Goal: Task Accomplishment & Management: Use online tool/utility

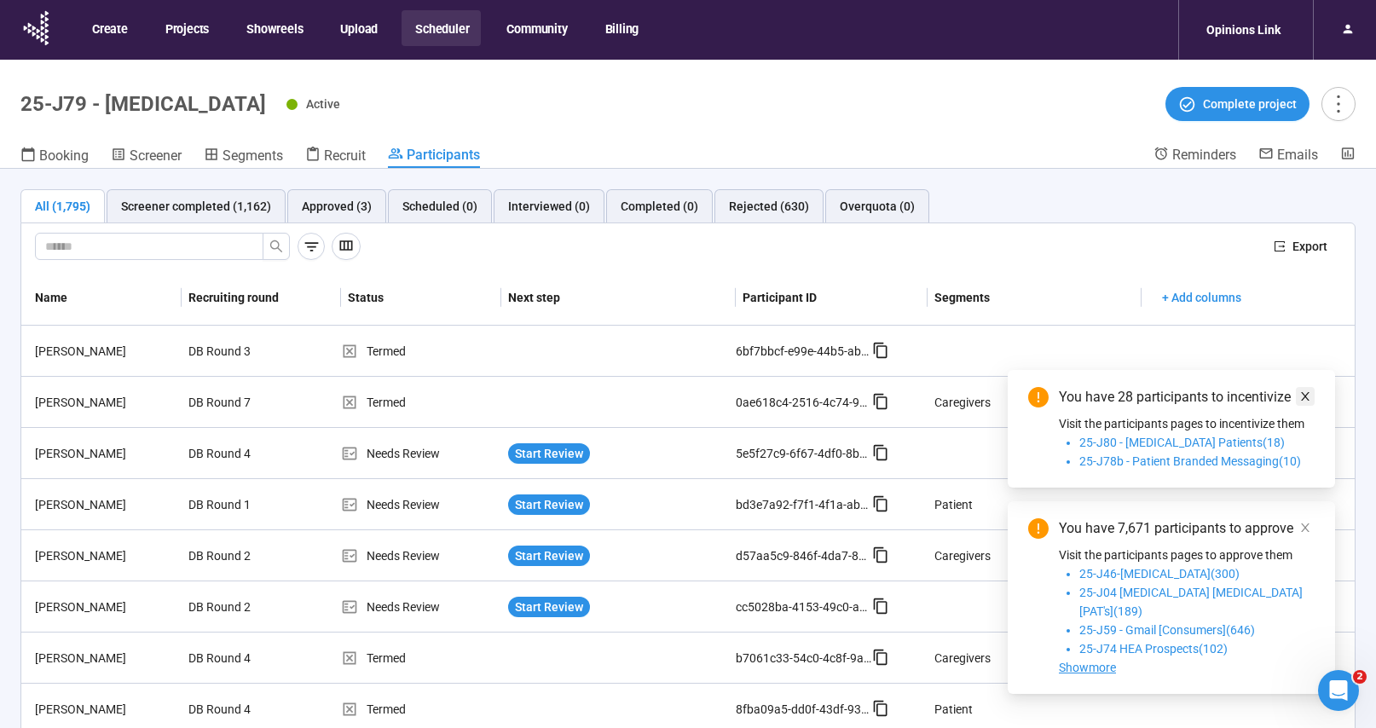
click at [1311, 406] on link at bounding box center [1305, 396] width 19 height 19
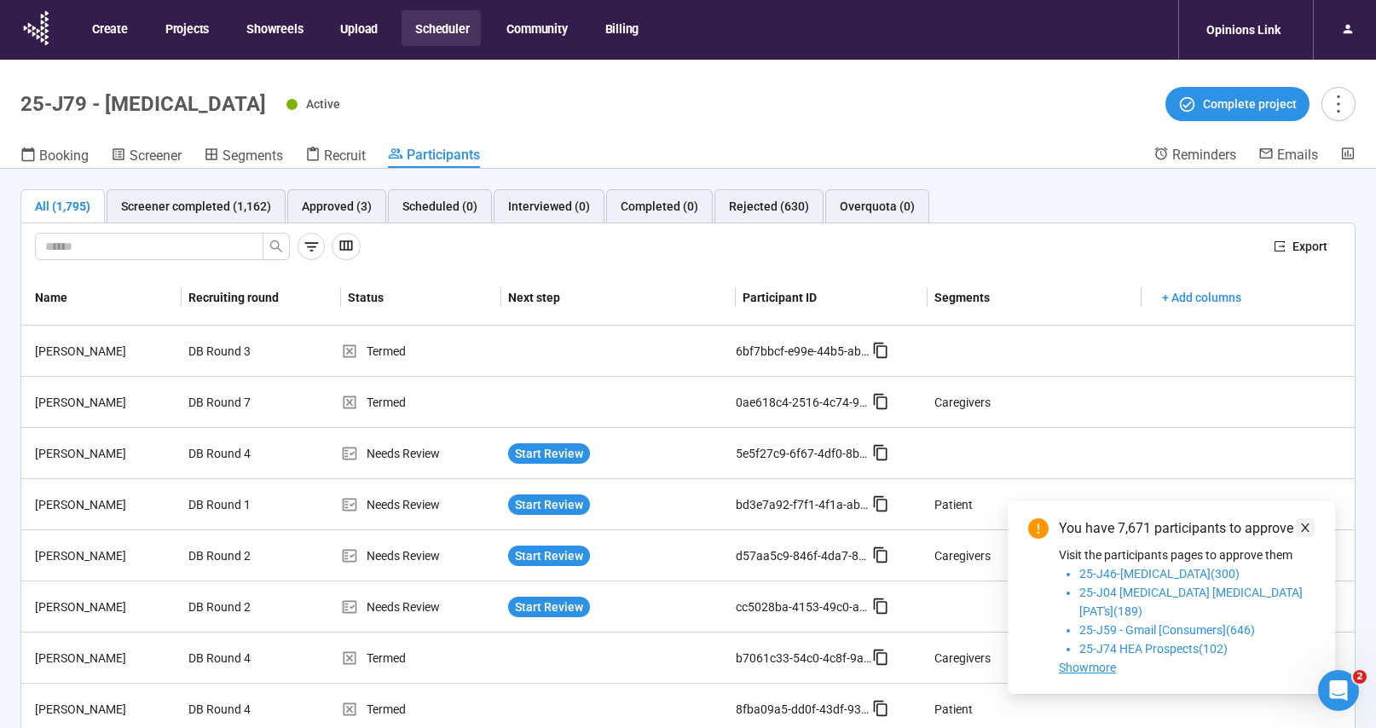
click at [1305, 532] on icon "close" at bounding box center [1305, 527] width 9 height 9
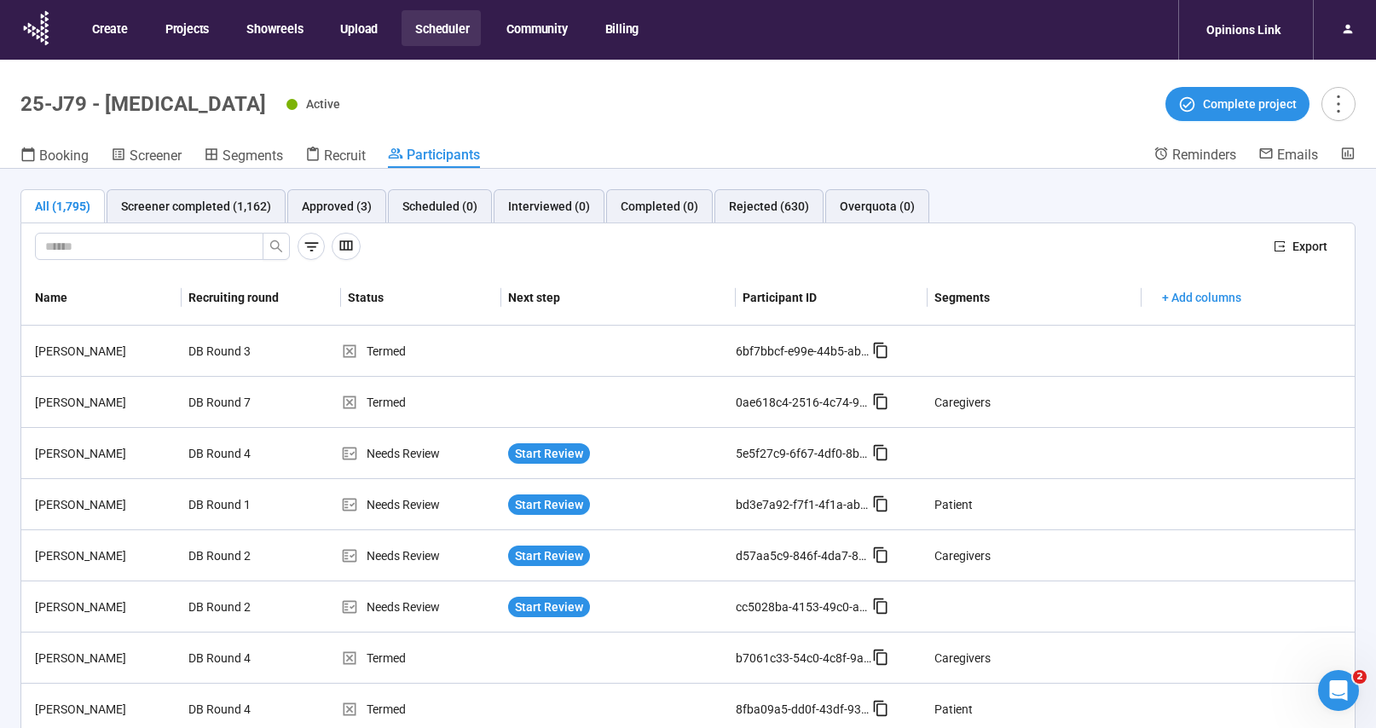
click at [440, 34] on button "Scheduler" at bounding box center [441, 28] width 79 height 36
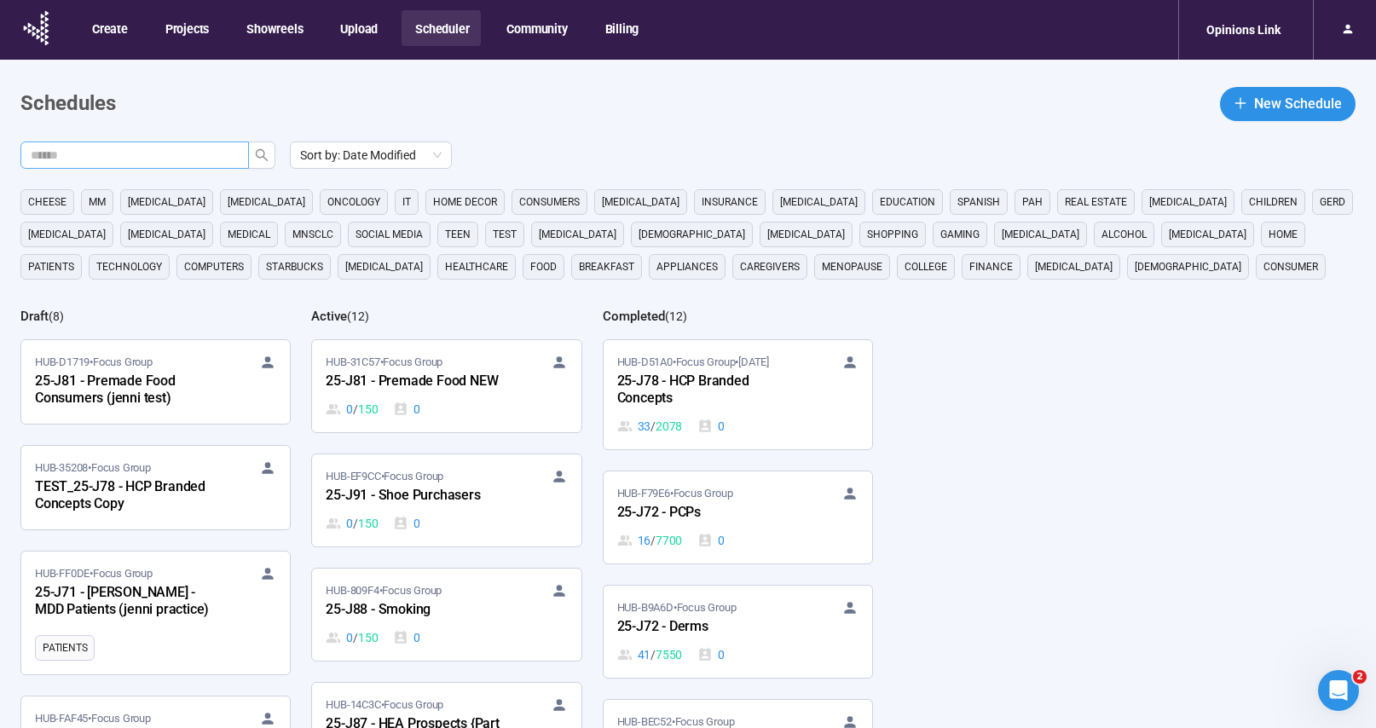
click at [227, 155] on span at bounding box center [134, 155] width 228 height 27
paste input "*****"
type input "******"
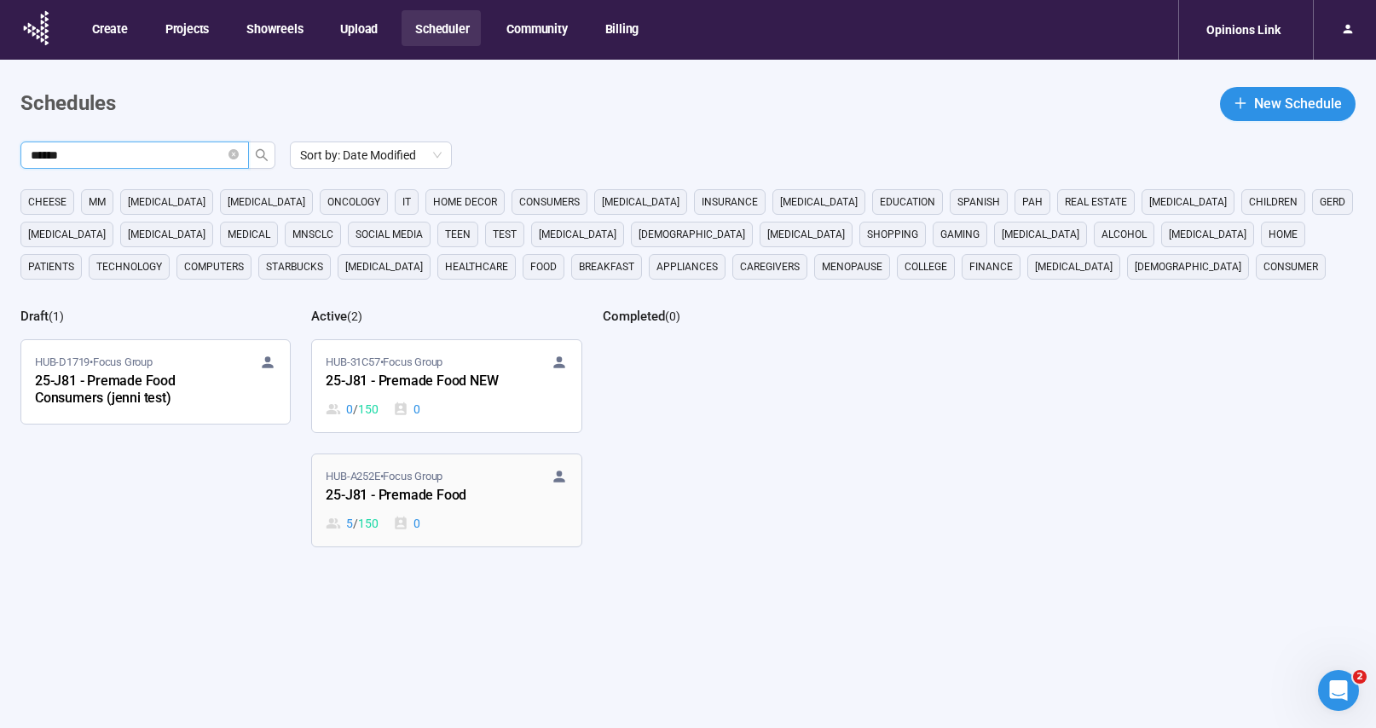
click at [491, 511] on div "HUB-A252E • Focus Group 25-J81 - Premade Food 5 / 150 0" at bounding box center [446, 500] width 241 height 65
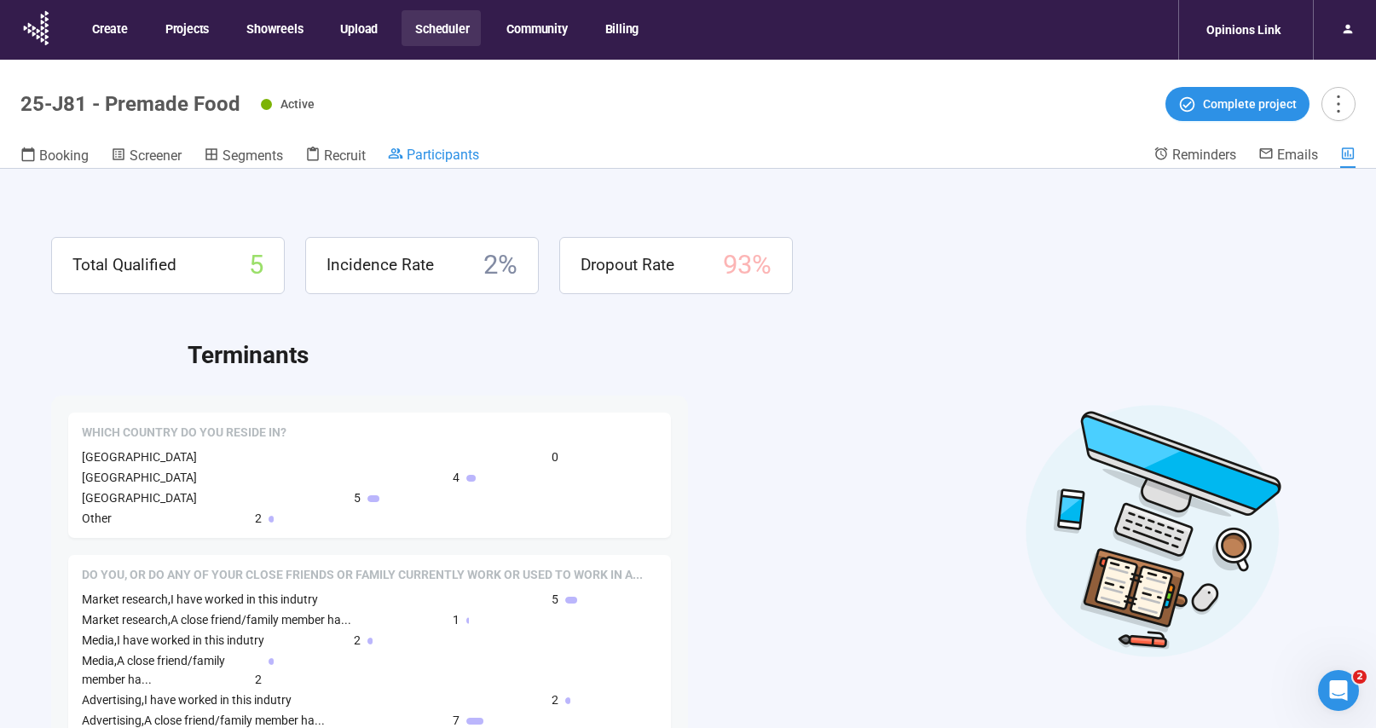
click at [454, 148] on span "Participants" at bounding box center [443, 155] width 72 height 16
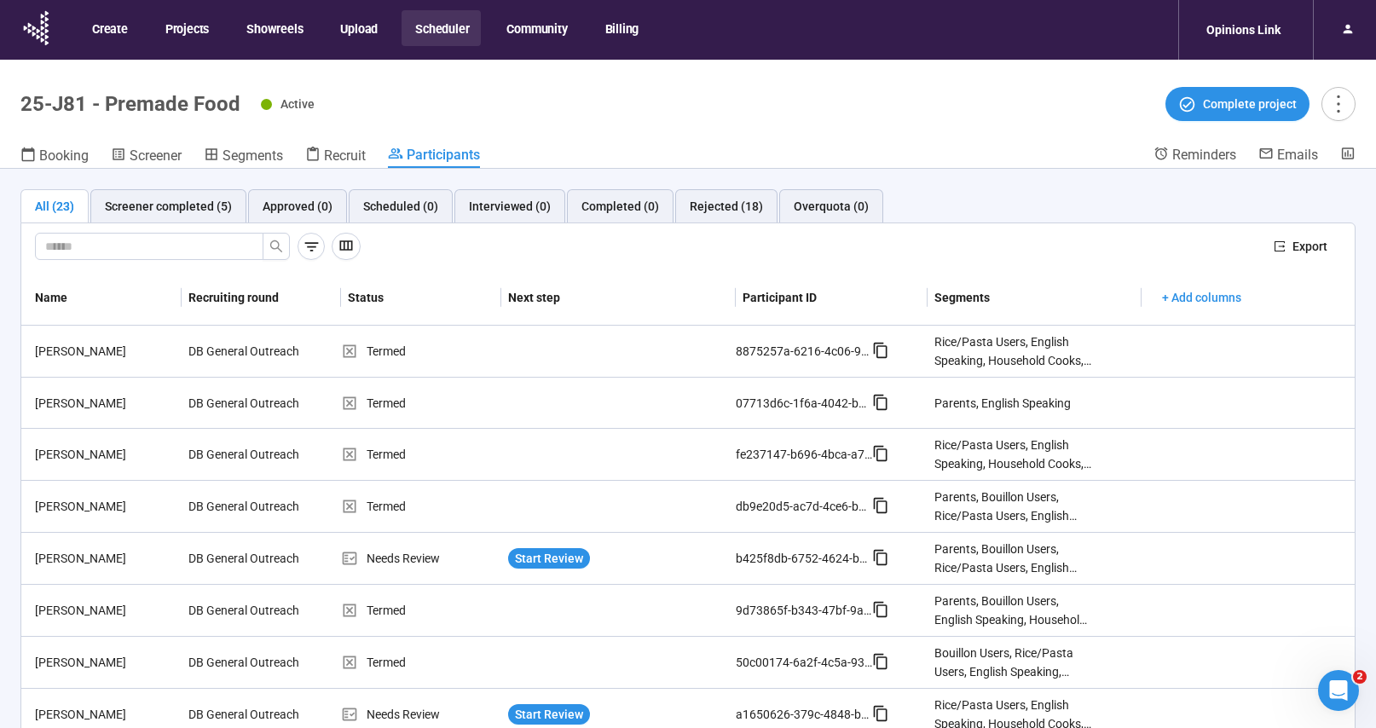
click at [457, 30] on button "Scheduler" at bounding box center [441, 28] width 79 height 36
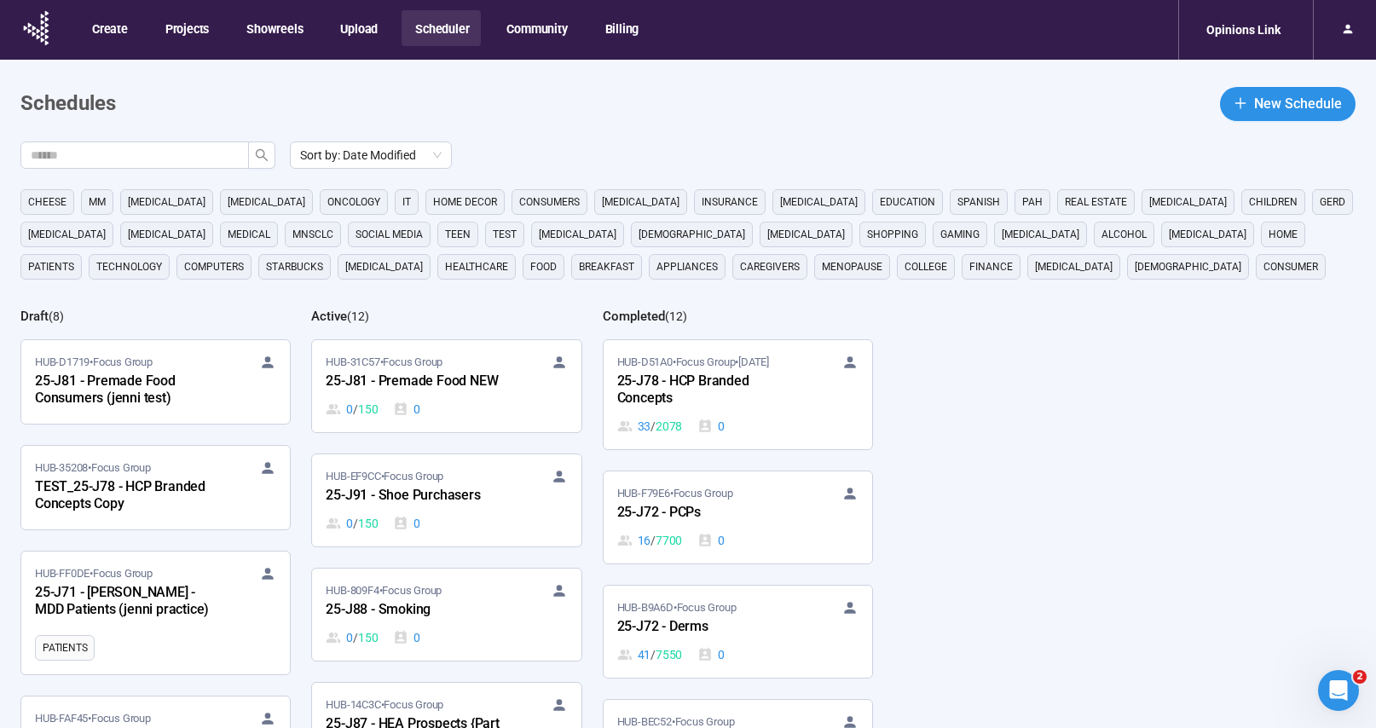
click at [488, 636] on div "0 / 150 0" at bounding box center [446, 637] width 241 height 19
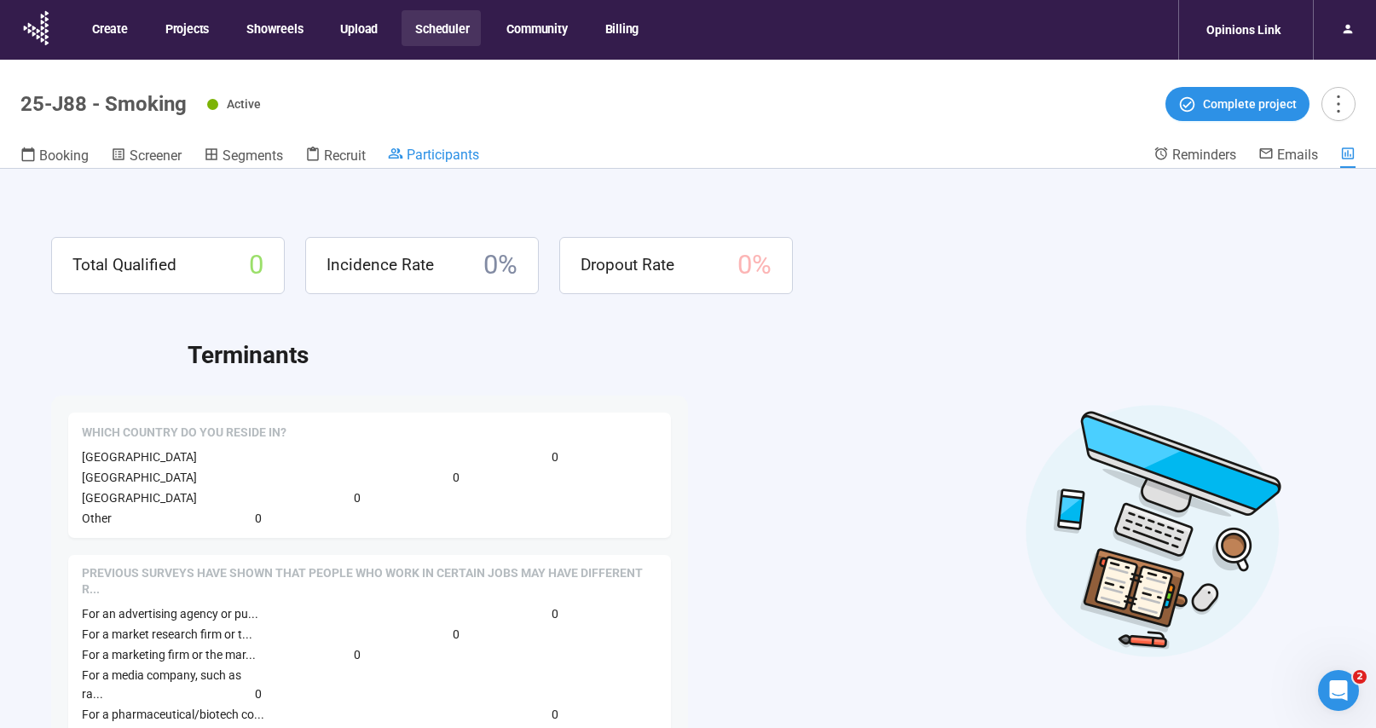
click at [424, 149] on span "Participants" at bounding box center [443, 155] width 72 height 16
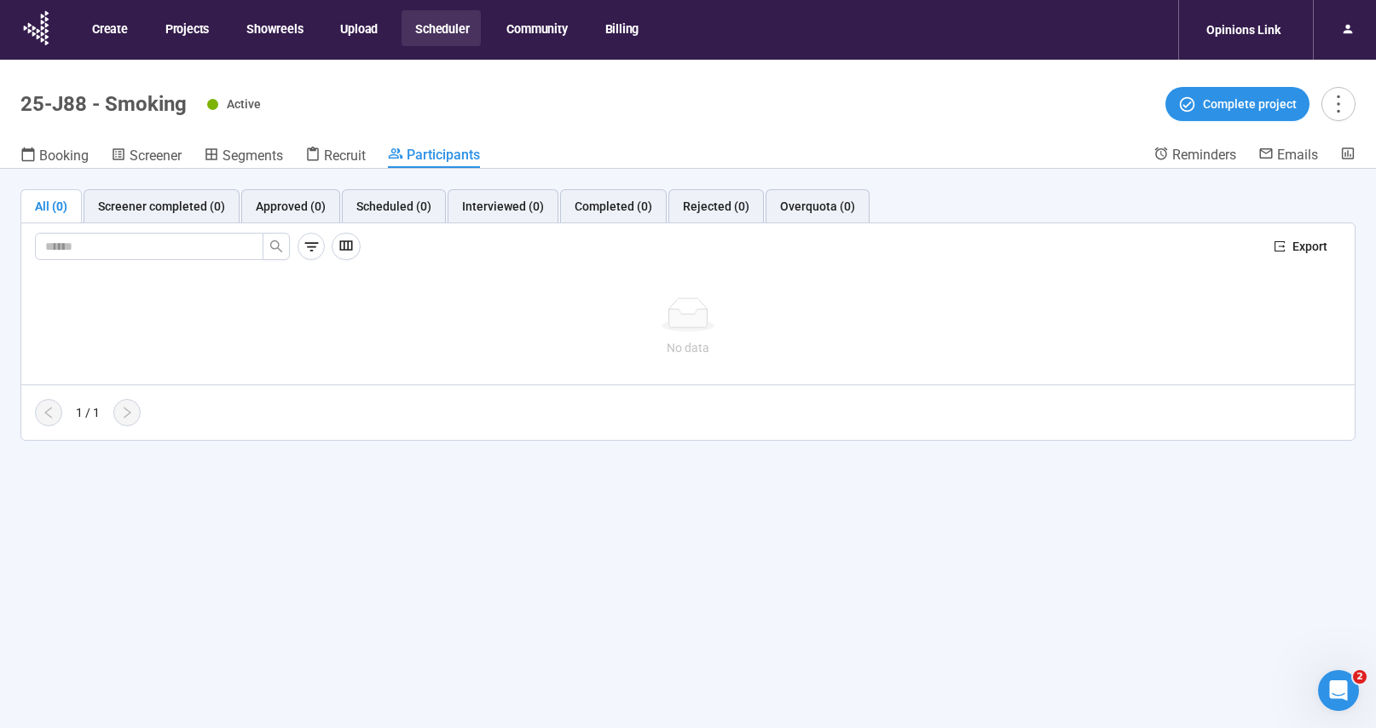
click at [448, 38] on button "Scheduler" at bounding box center [441, 28] width 79 height 36
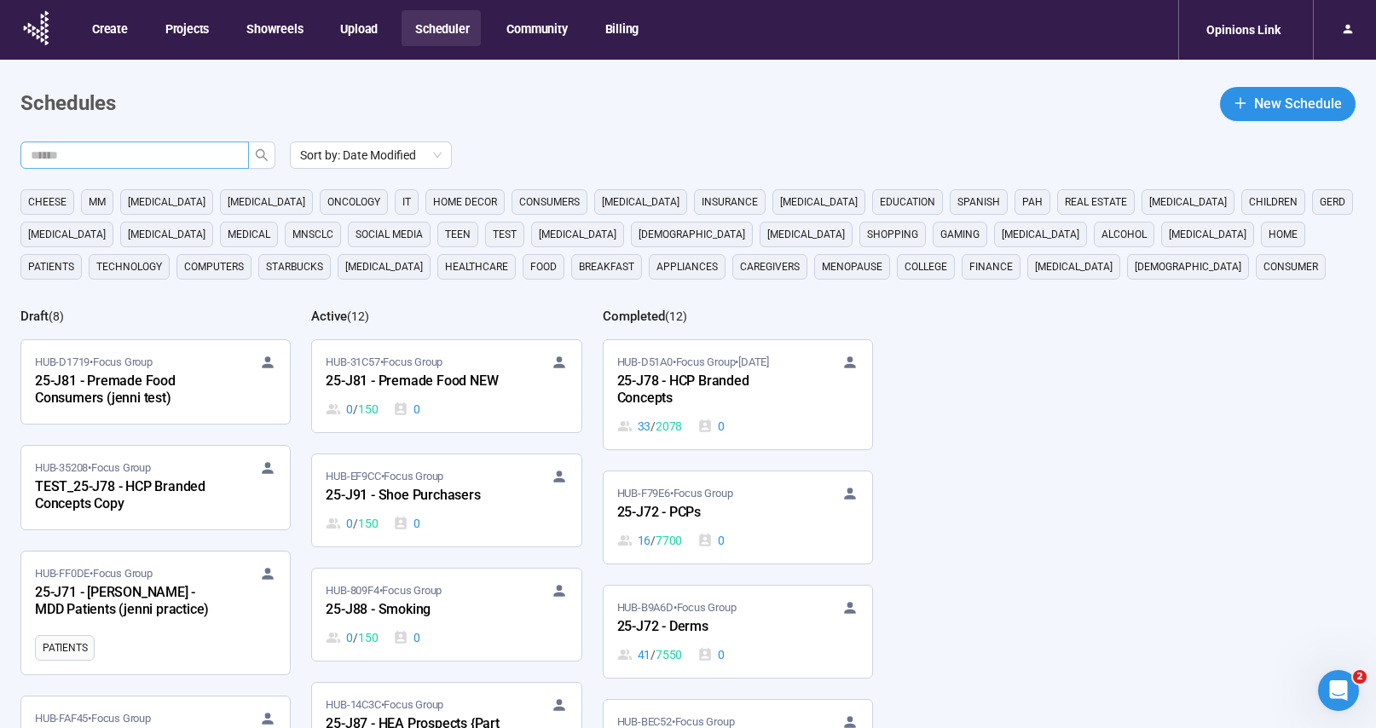
click at [207, 153] on input "text" at bounding box center [128, 155] width 194 height 19
paste input "*****"
type input "******"
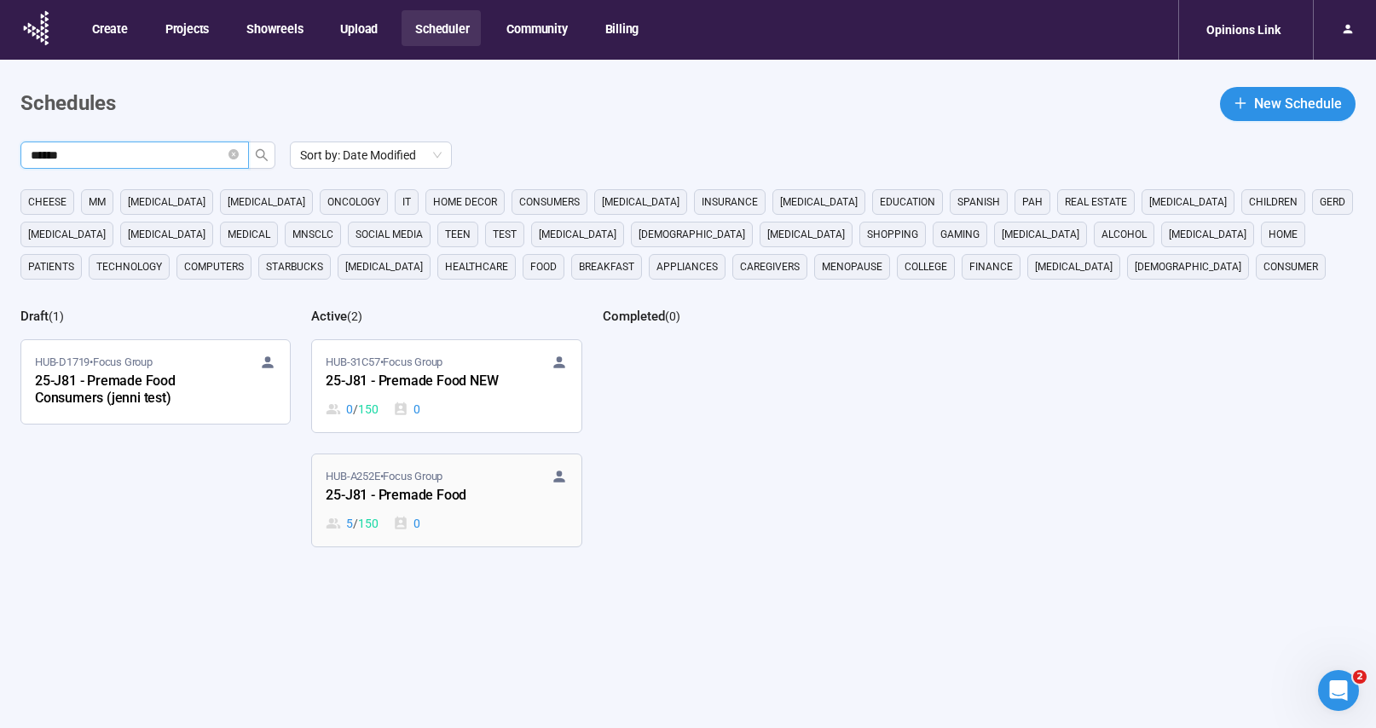
click at [500, 515] on div "5 / 150 0" at bounding box center [446, 523] width 241 height 19
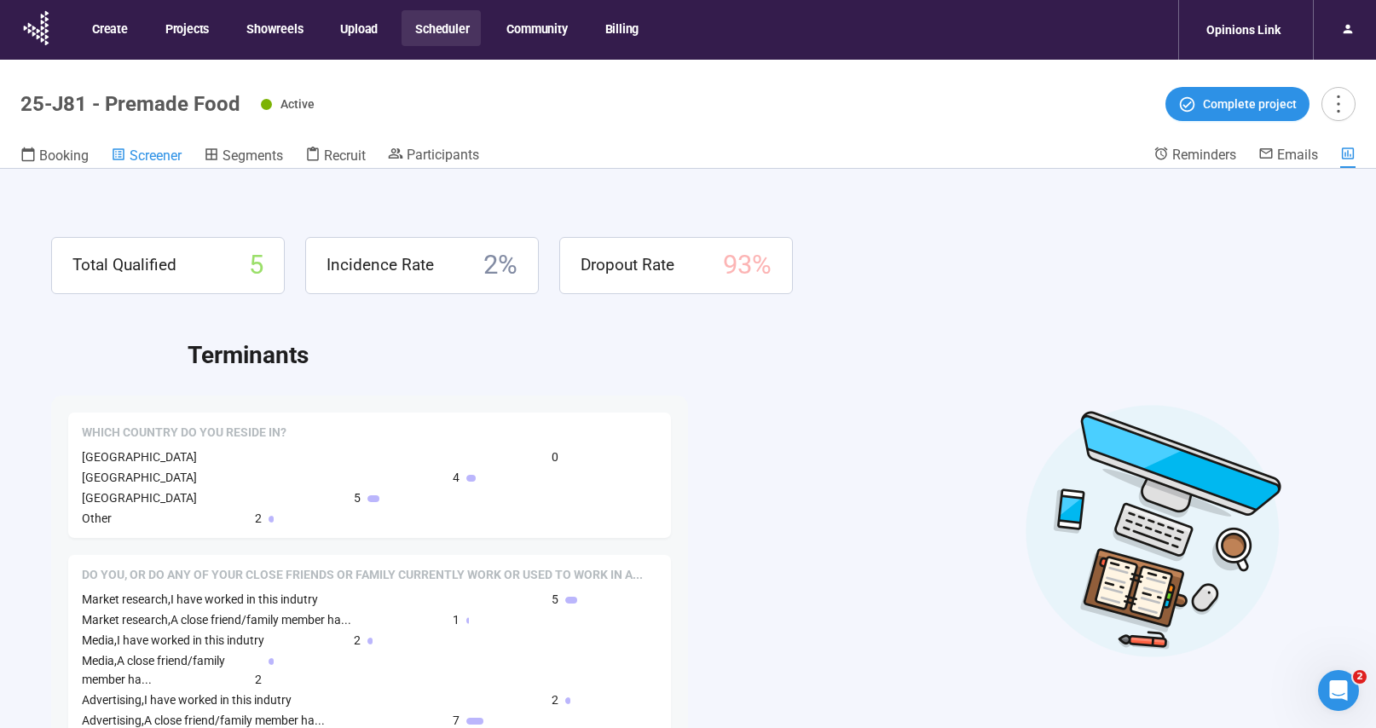
click at [147, 153] on span "Screener" at bounding box center [156, 155] width 52 height 16
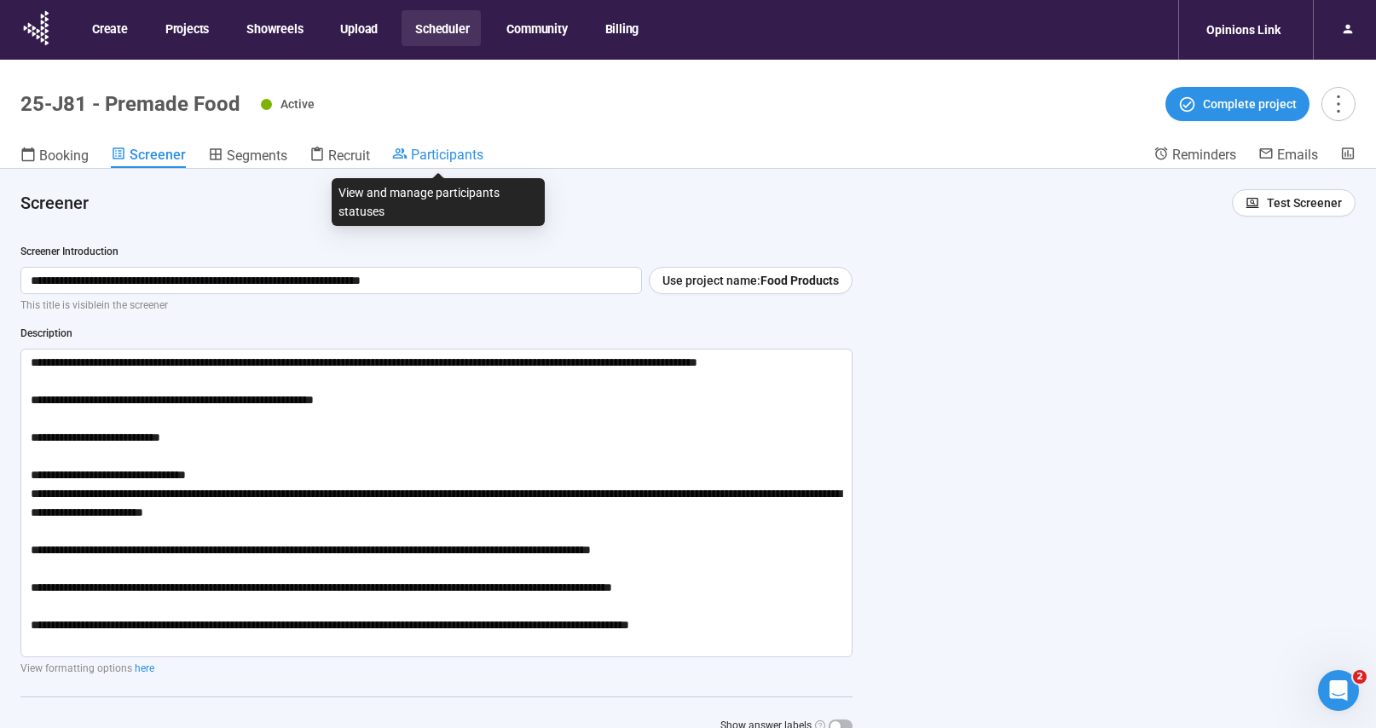
click at [458, 154] on span "Participants" at bounding box center [447, 155] width 72 height 16
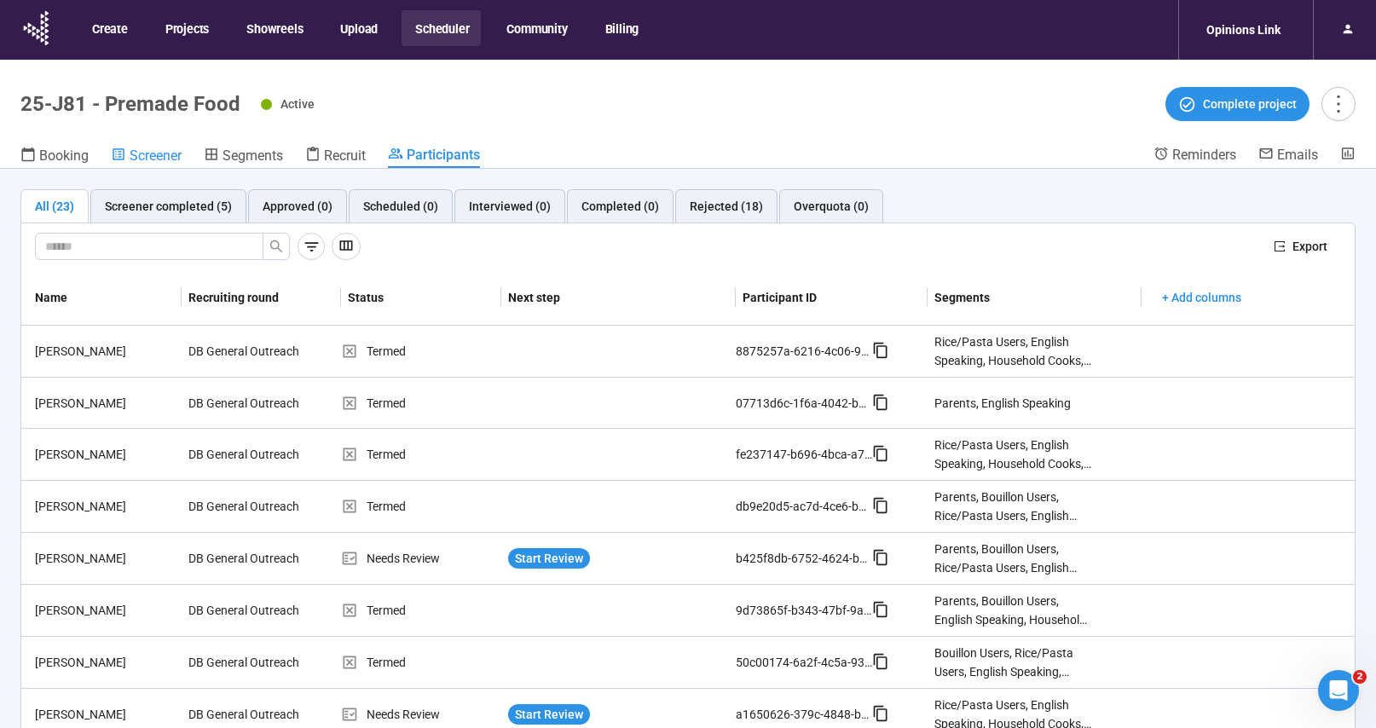
click at [164, 161] on span "Screener" at bounding box center [156, 155] width 52 height 16
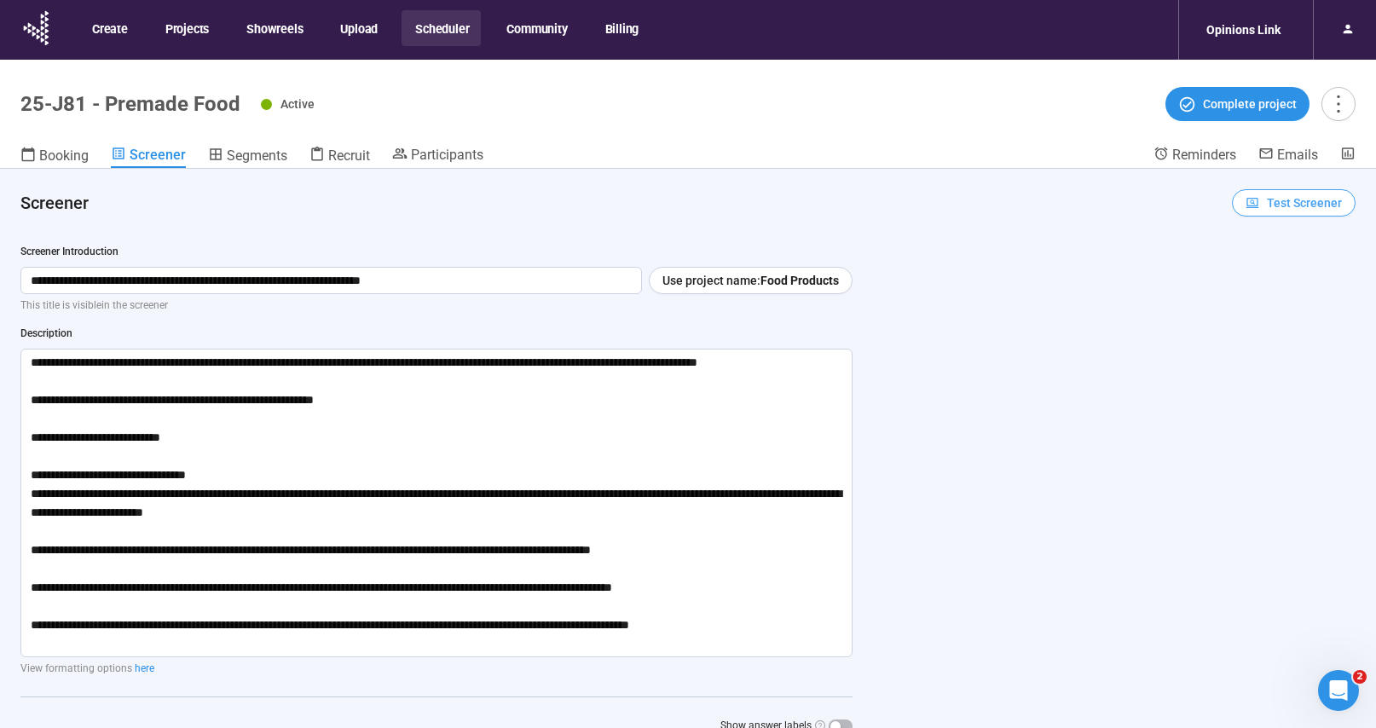
click at [1307, 203] on span "Test Screener" at bounding box center [1304, 203] width 75 height 19
click at [1272, 268] on span "Copy test link" at bounding box center [1281, 264] width 95 height 19
click at [431, 34] on button "Scheduler" at bounding box center [441, 28] width 79 height 36
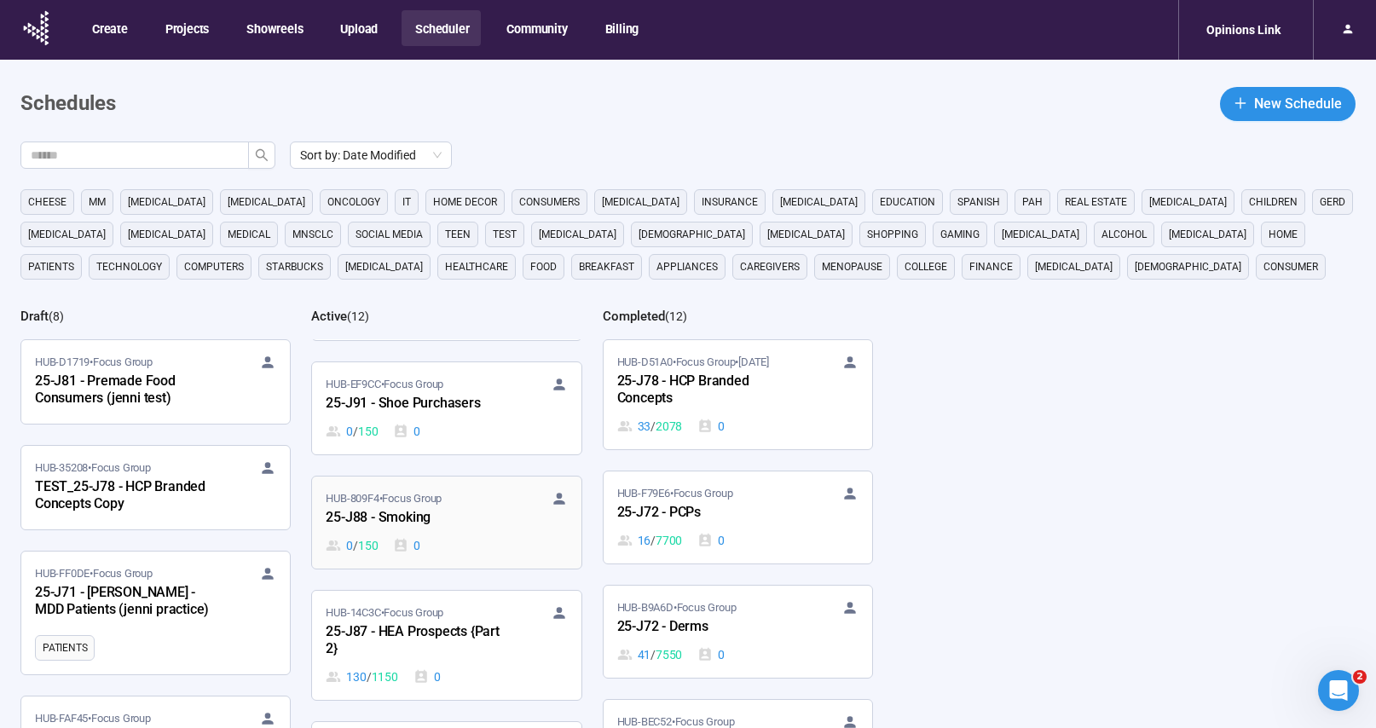
scroll to position [206, 0]
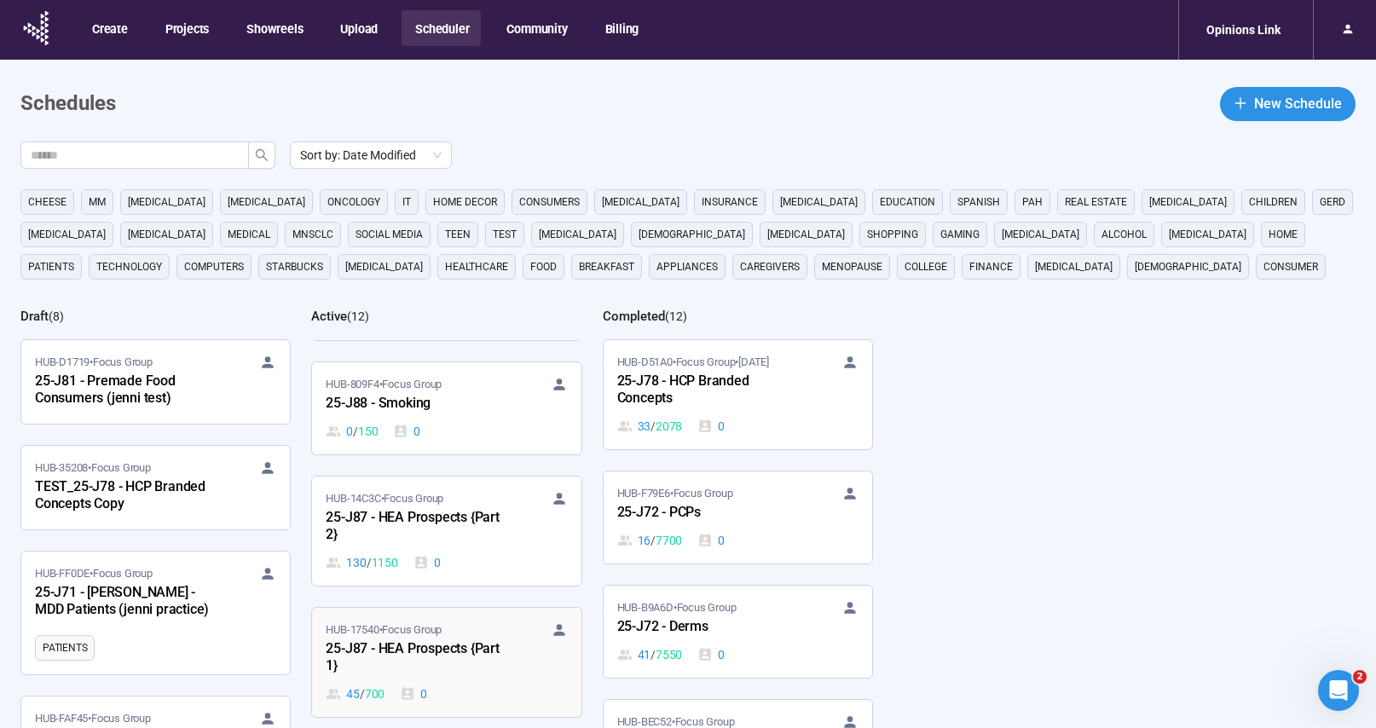
click at [520, 681] on div "HUB-17540 • Focus Group 25-J87 - HEA Prospects {Part 1} 45 / 700 0" at bounding box center [446, 663] width 241 height 82
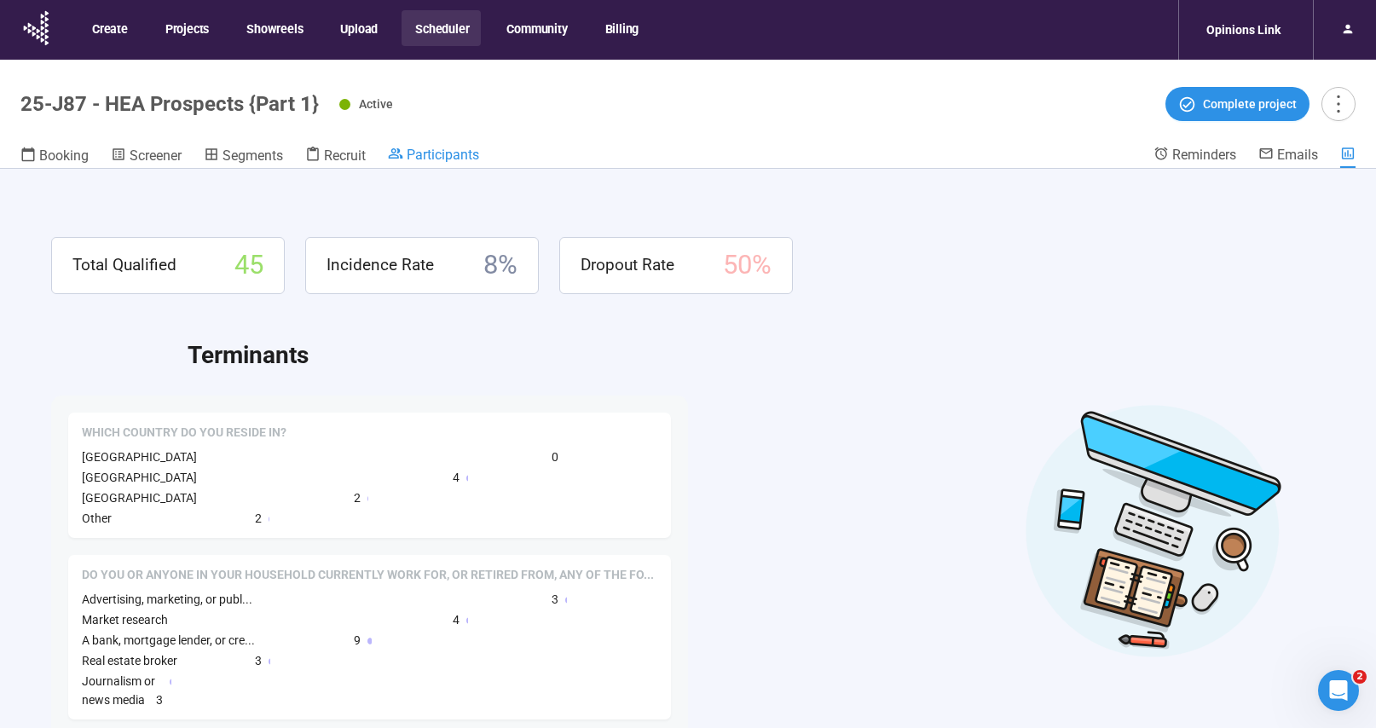
click at [452, 156] on span "Participants" at bounding box center [443, 155] width 72 height 16
